Goal: Transaction & Acquisition: Purchase product/service

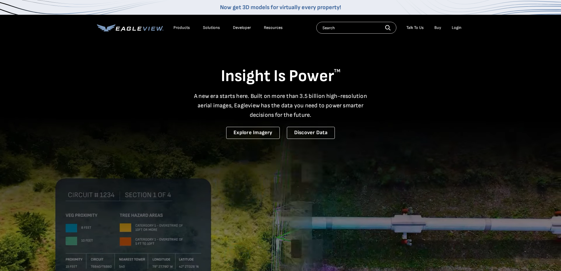
click at [343, 28] on input "text" at bounding box center [357, 28] width 80 height 12
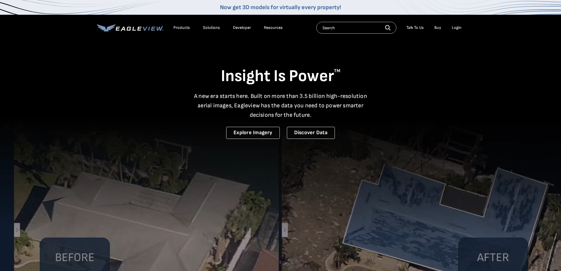
click at [454, 28] on div "Login" at bounding box center [457, 27] width 10 height 5
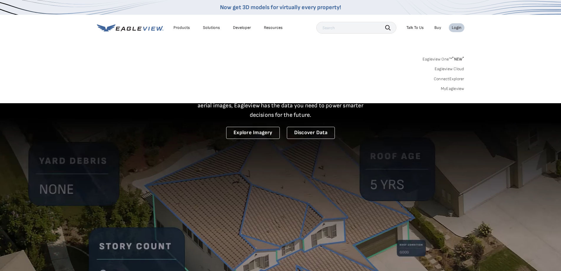
click at [452, 88] on link "MyEagleview" at bounding box center [453, 88] width 24 height 5
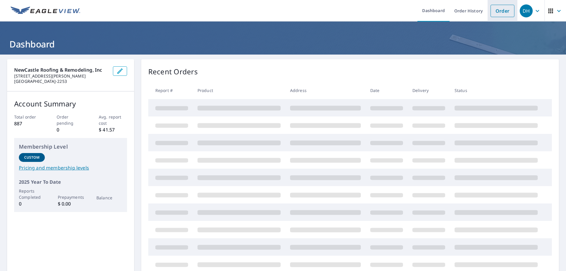
click at [499, 13] on link "Order" at bounding box center [502, 11] width 24 height 12
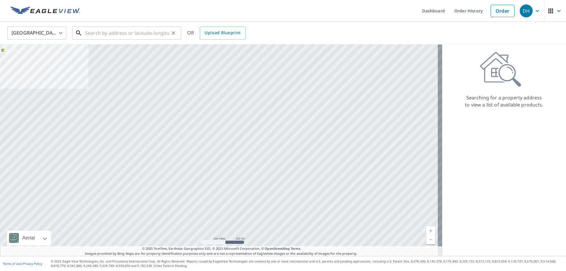
click at [89, 34] on input "text" at bounding box center [127, 33] width 84 height 17
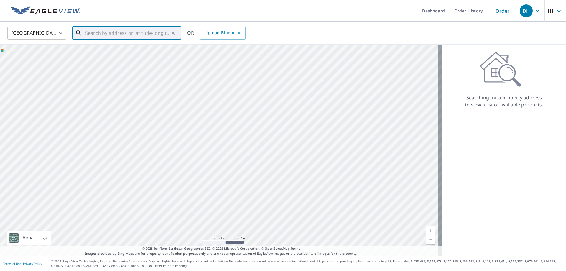
paste input "[STREET_ADDRESS]"
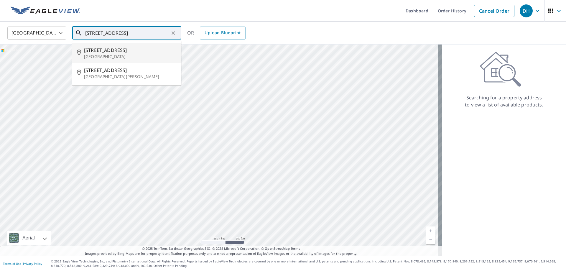
click at [99, 54] on p "[GEOGRAPHIC_DATA]" at bounding box center [130, 57] width 93 height 6
type input "[STREET_ADDRESS]"
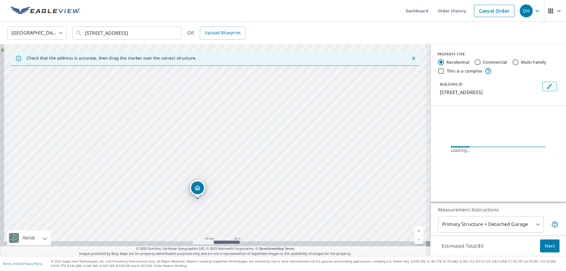
drag, startPoint x: 206, startPoint y: 183, endPoint x: 219, endPoint y: 132, distance: 53.1
click at [219, 132] on div "[STREET_ADDRESS]" at bounding box center [215, 150] width 430 height 211
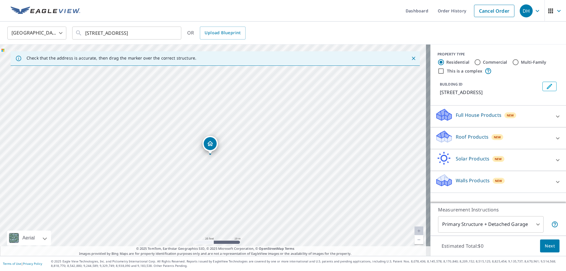
click at [533, 138] on div "Roof Products New" at bounding box center [493, 138] width 116 height 17
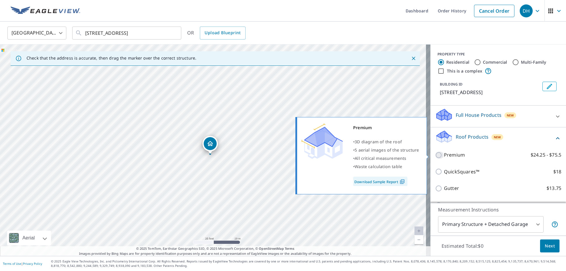
click at [435, 153] on input "Premium $24.25 - $75.5" at bounding box center [439, 154] width 9 height 7
checkbox input "true"
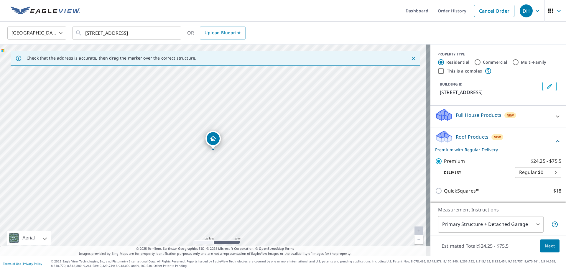
click at [545, 247] on span "Next" at bounding box center [550, 245] width 10 height 7
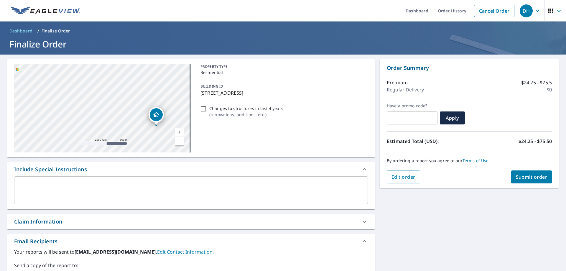
click at [118, 227] on div "Claim Information" at bounding box center [191, 221] width 368 height 15
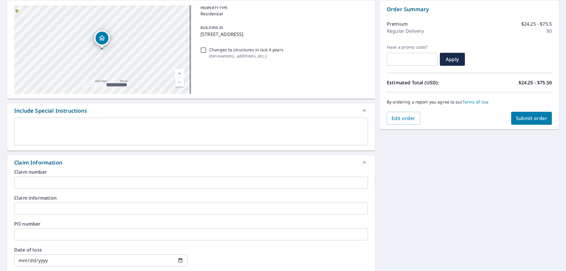
scroll to position [59, 0]
click at [117, 182] on input "text" at bounding box center [191, 182] width 354 height 12
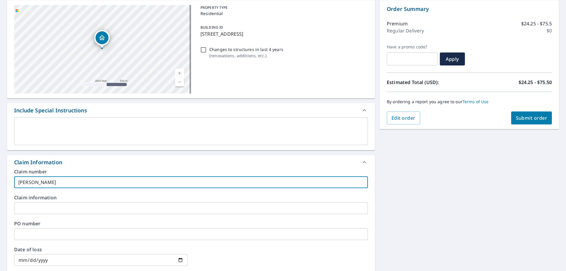
paste input "[PERSON_NAME]"
type input "[PERSON_NAME]"
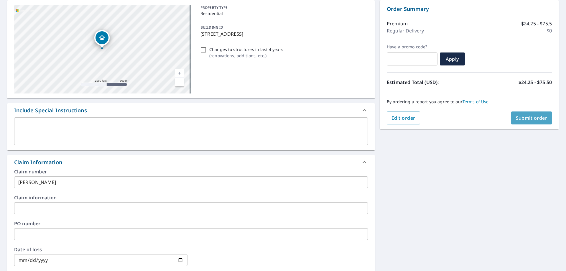
click at [520, 117] on span "Submit order" at bounding box center [532, 118] width 32 height 6
